Goal: Find specific page/section: Find specific page/section

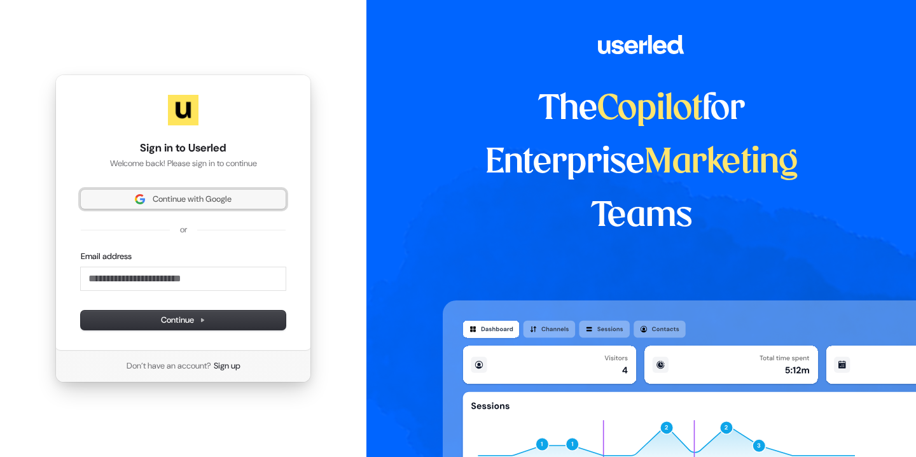
click at [189, 203] on span "Continue with Google" at bounding box center [192, 198] width 79 height 11
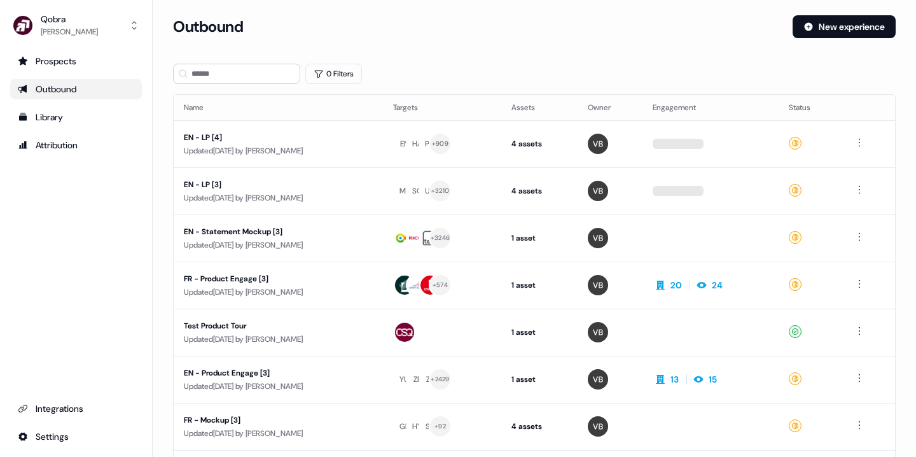
click at [52, 50] on div "Qobra Marwen Makni Prospects Outbound Library Attribution Integrations Settings" at bounding box center [76, 228] width 153 height 457
click at [48, 57] on div "Prospects" at bounding box center [76, 61] width 116 height 13
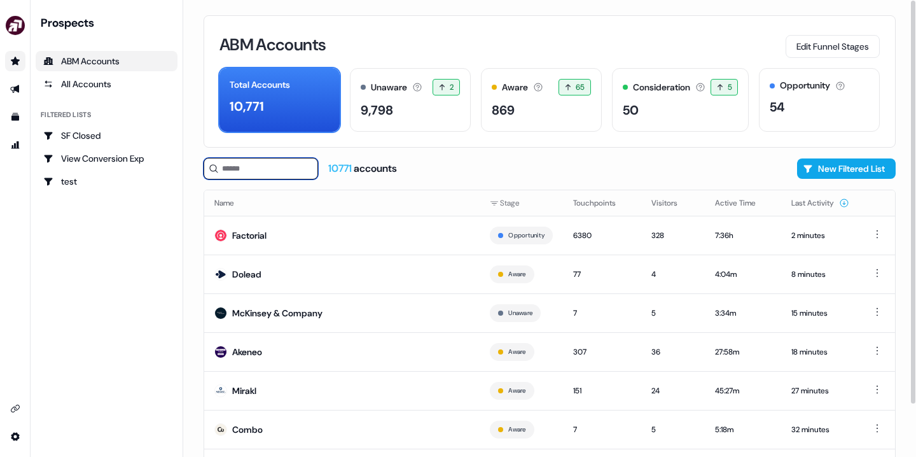
click at [277, 176] on input at bounding box center [261, 169] width 114 height 22
paste input "**********"
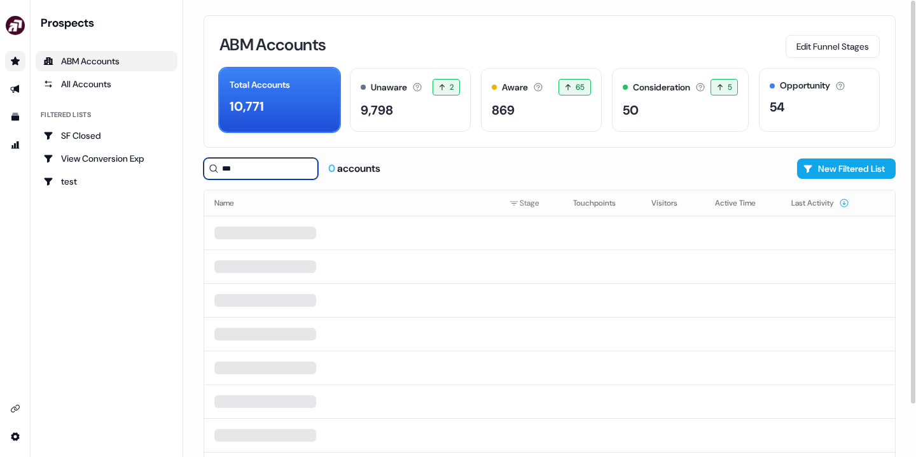
type input "*"
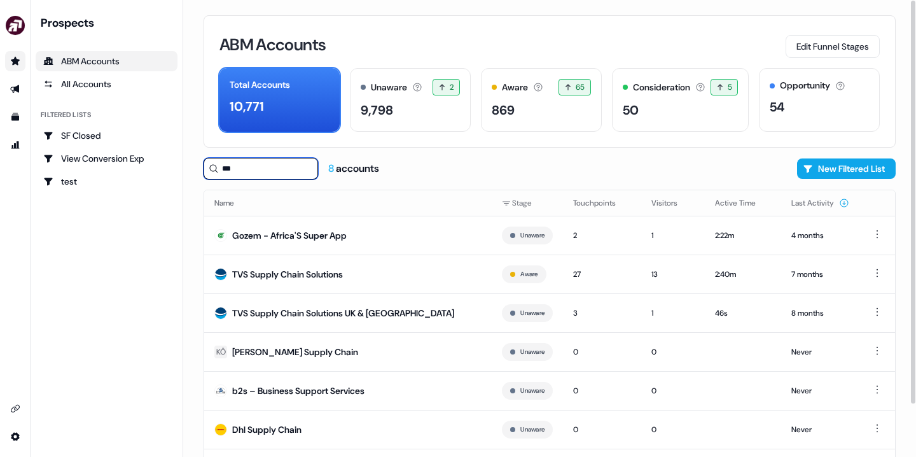
type input "*"
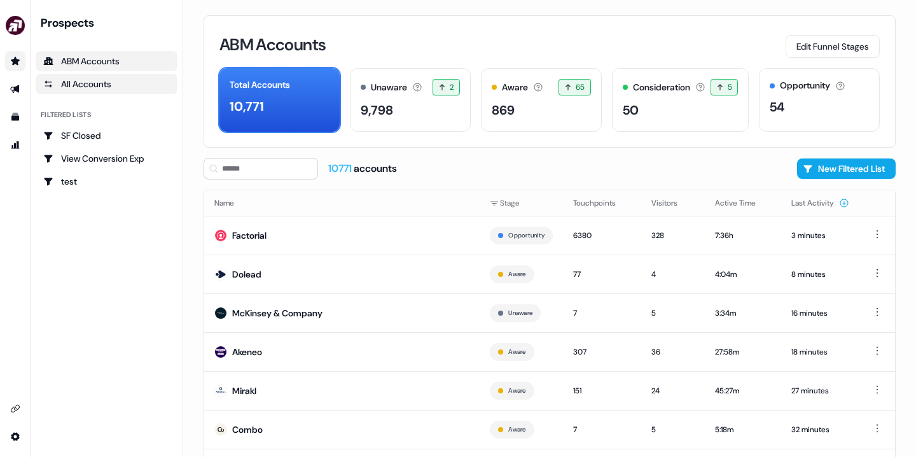
click at [106, 85] on div "All Accounts" at bounding box center [106, 84] width 127 height 13
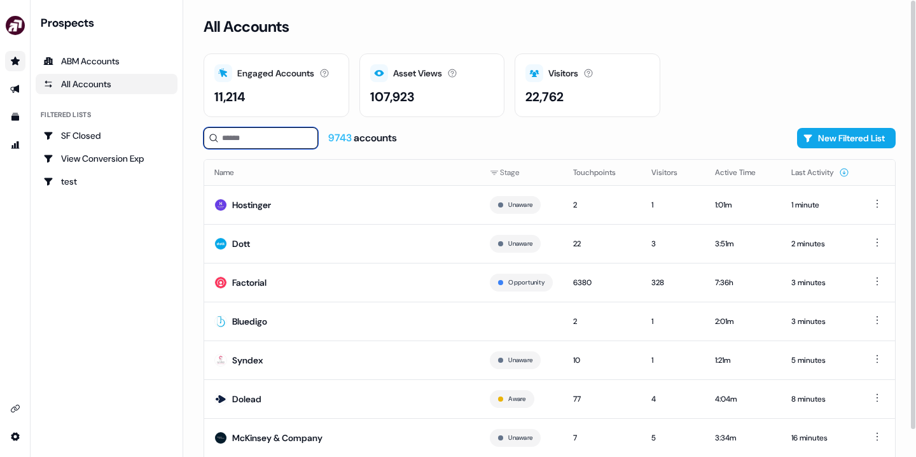
click at [256, 142] on input at bounding box center [261, 138] width 114 height 22
type input "**********"
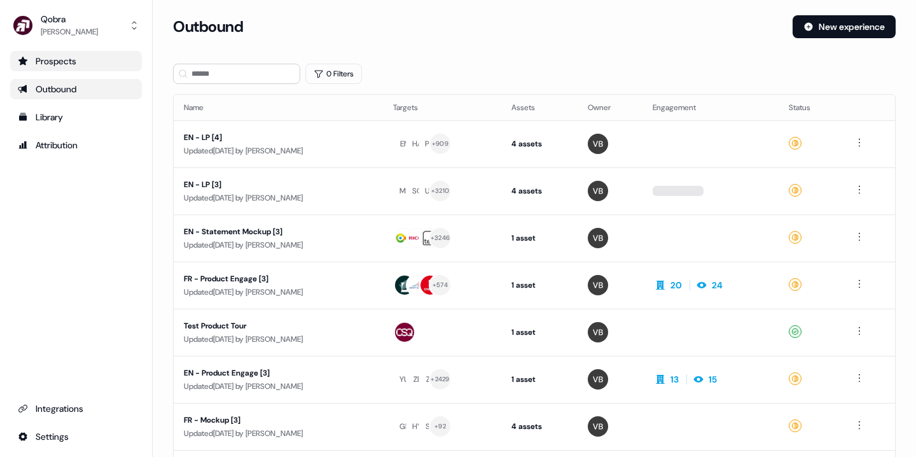
click at [65, 66] on div "Prospects" at bounding box center [76, 61] width 116 height 13
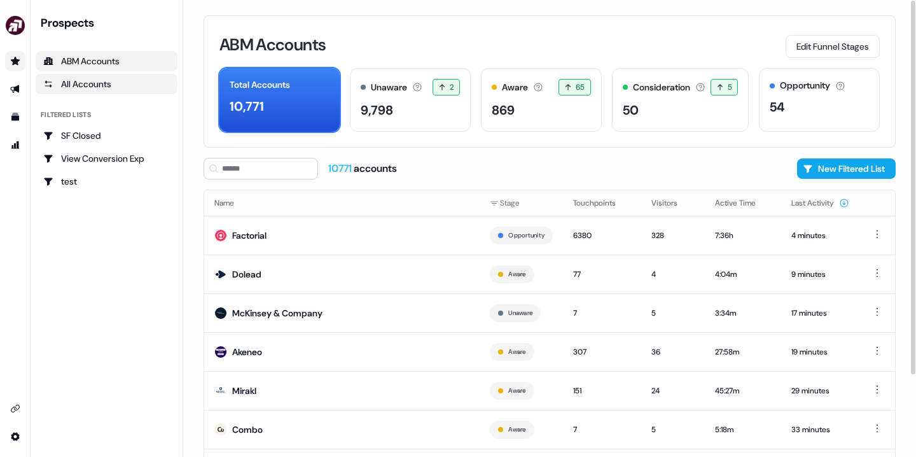
click at [125, 76] on link "All Accounts" at bounding box center [107, 84] width 142 height 20
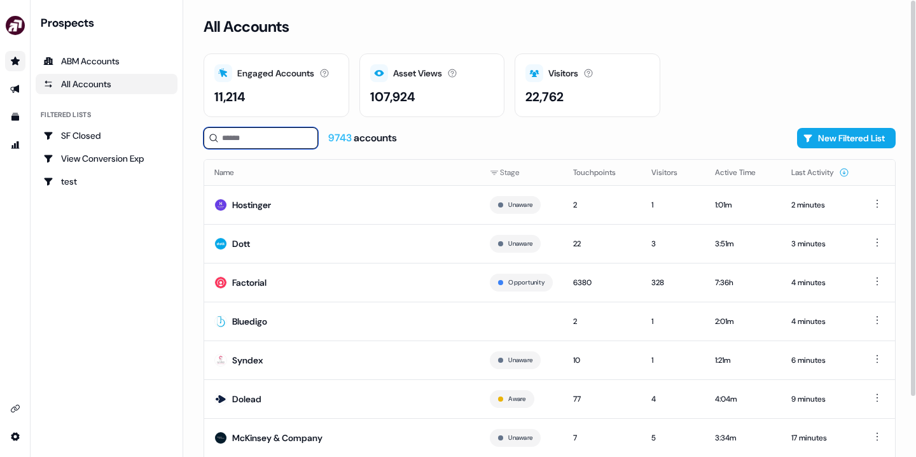
click at [257, 140] on input at bounding box center [261, 138] width 114 height 22
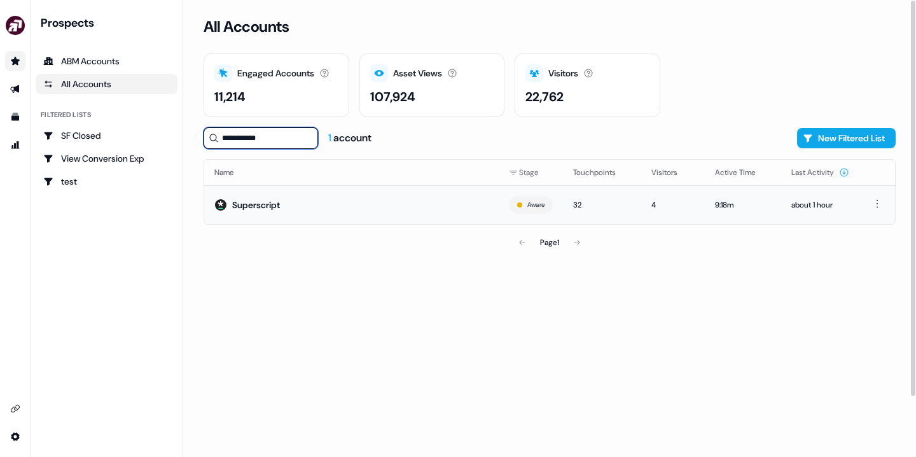
type input "**********"
click at [271, 206] on div "Superscript" at bounding box center [256, 204] width 48 height 13
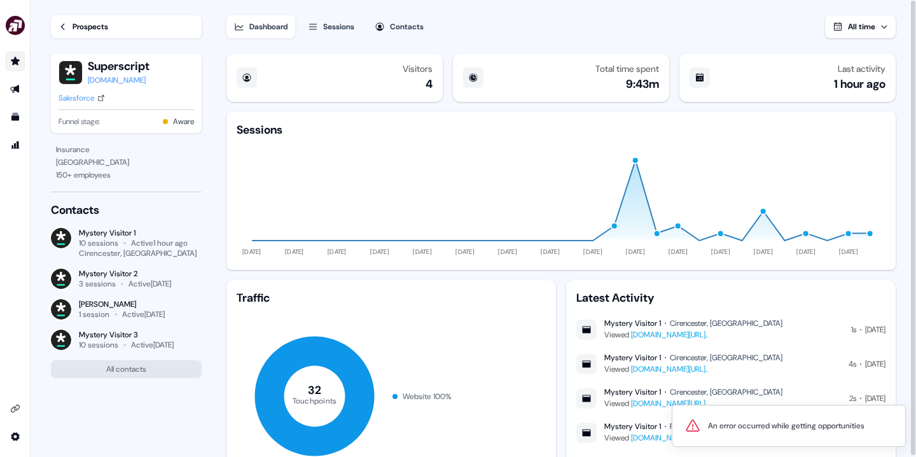
click at [343, 29] on div "Sessions" at bounding box center [338, 26] width 31 height 13
